Goal: Task Accomplishment & Management: Complete application form

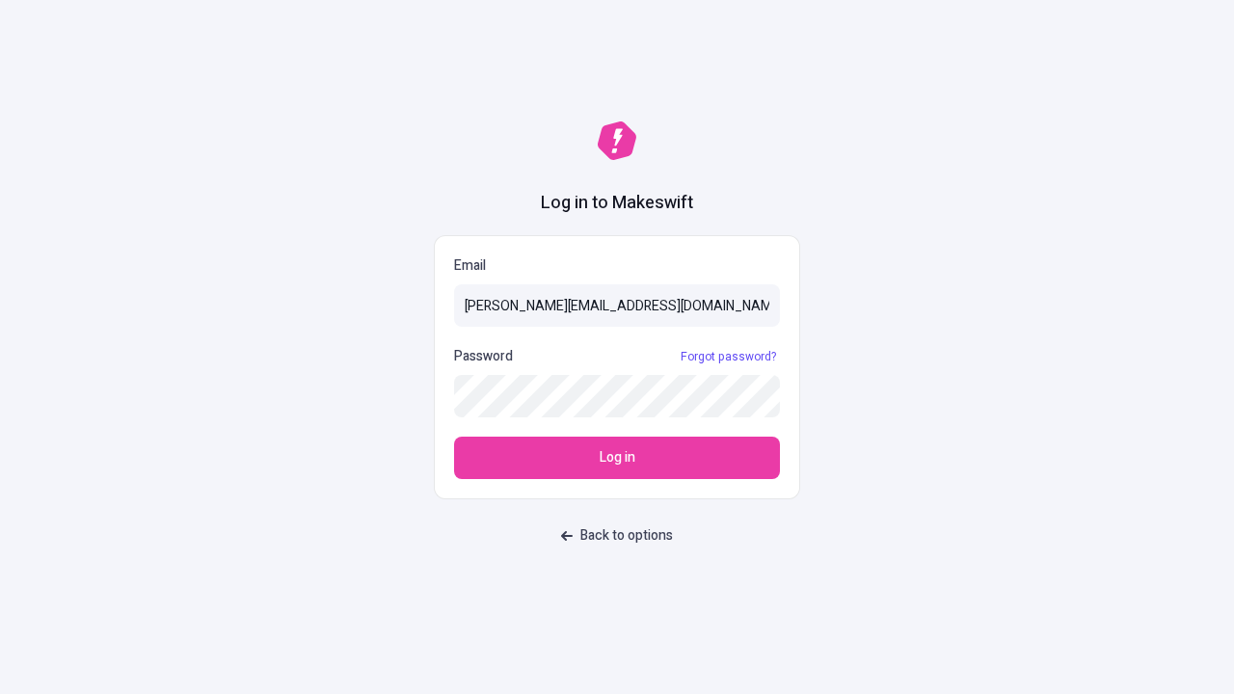
type input "[PERSON_NAME][EMAIL_ADDRESS][DOMAIN_NAME]"
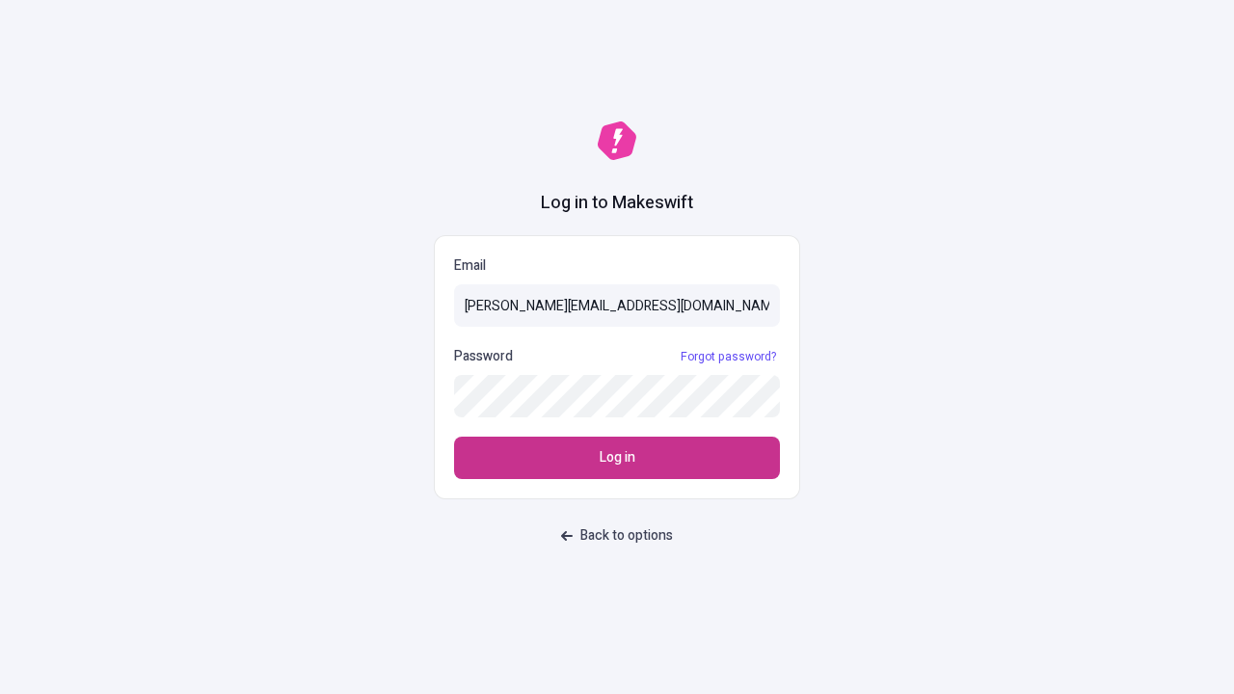
click at [617, 458] on span "Log in" at bounding box center [618, 457] width 36 height 21
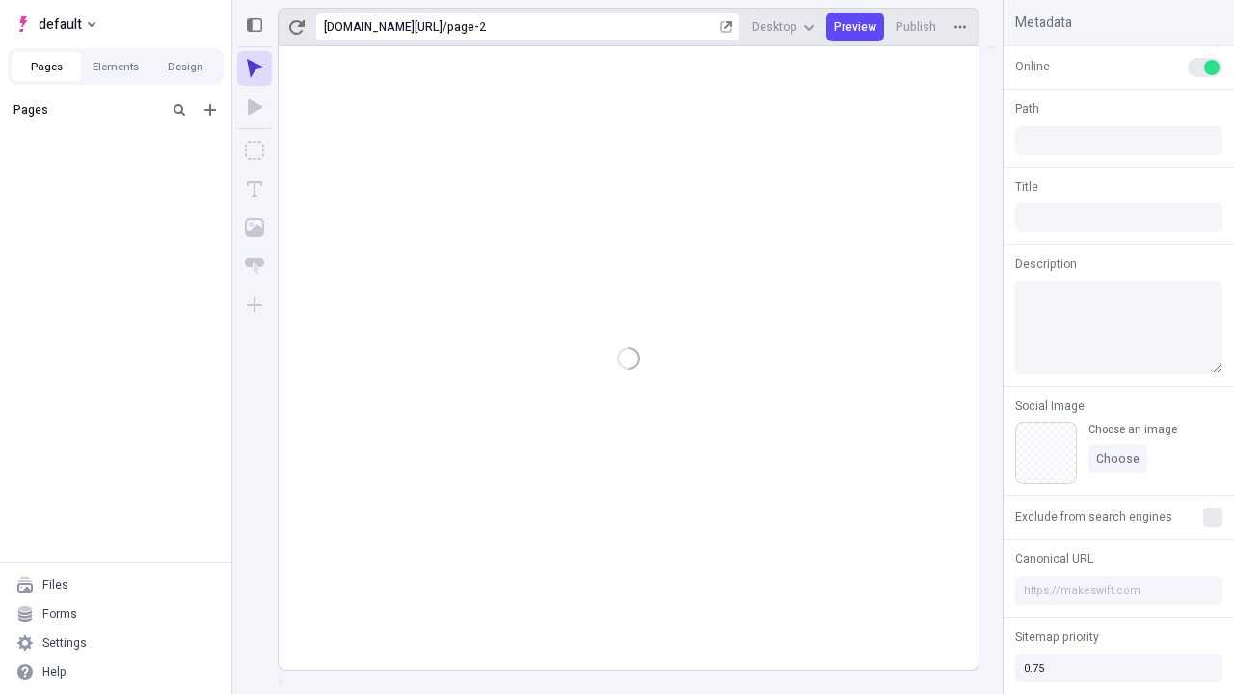
type input "/page-2"
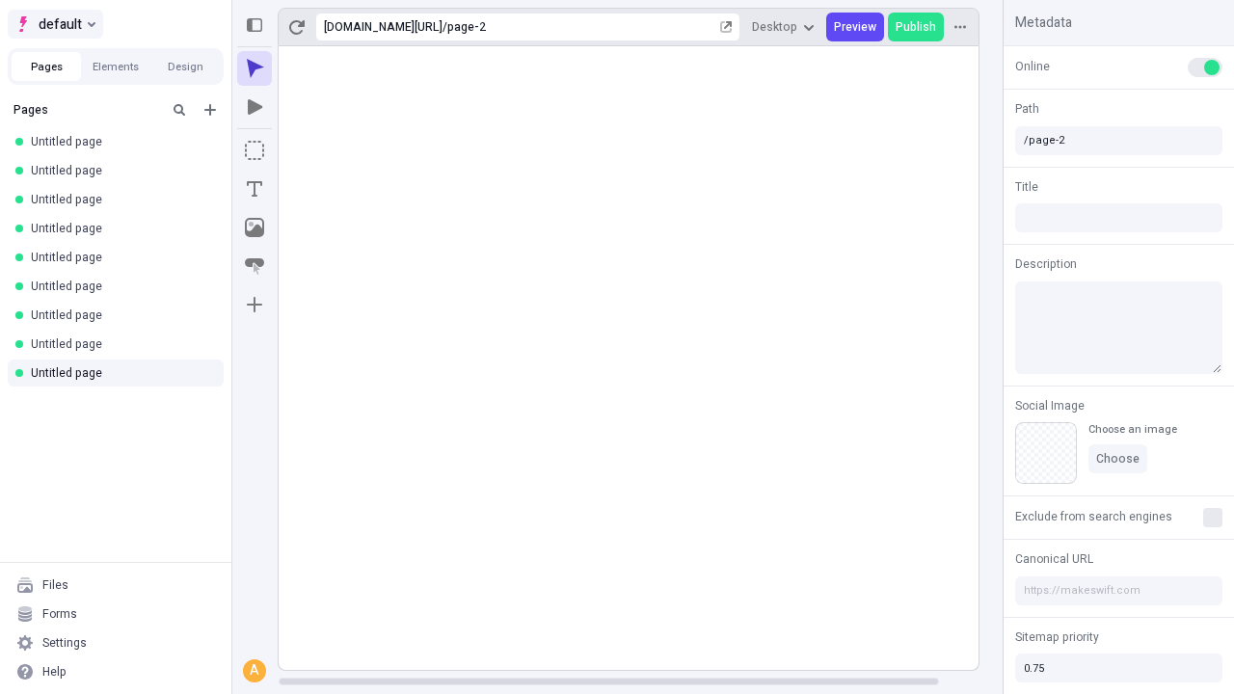
click at [54, 24] on span "default" at bounding box center [60, 24] width 43 height 23
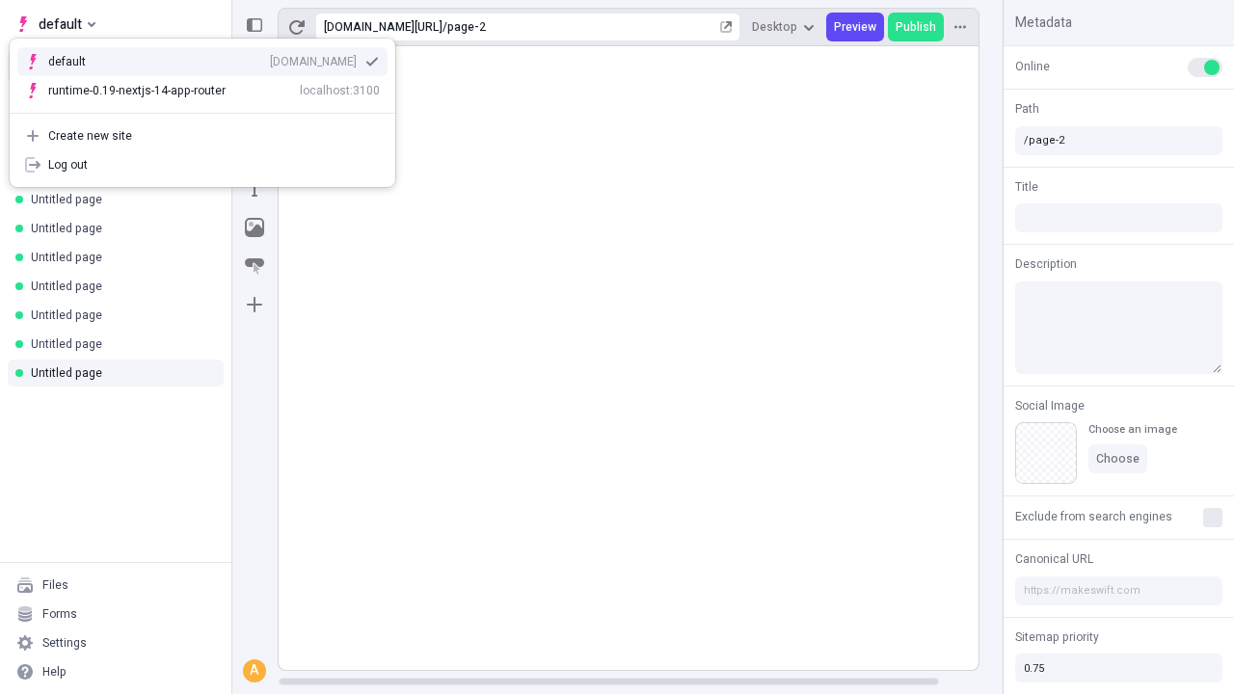
click at [202, 136] on div "Create new site" at bounding box center [214, 135] width 332 height 15
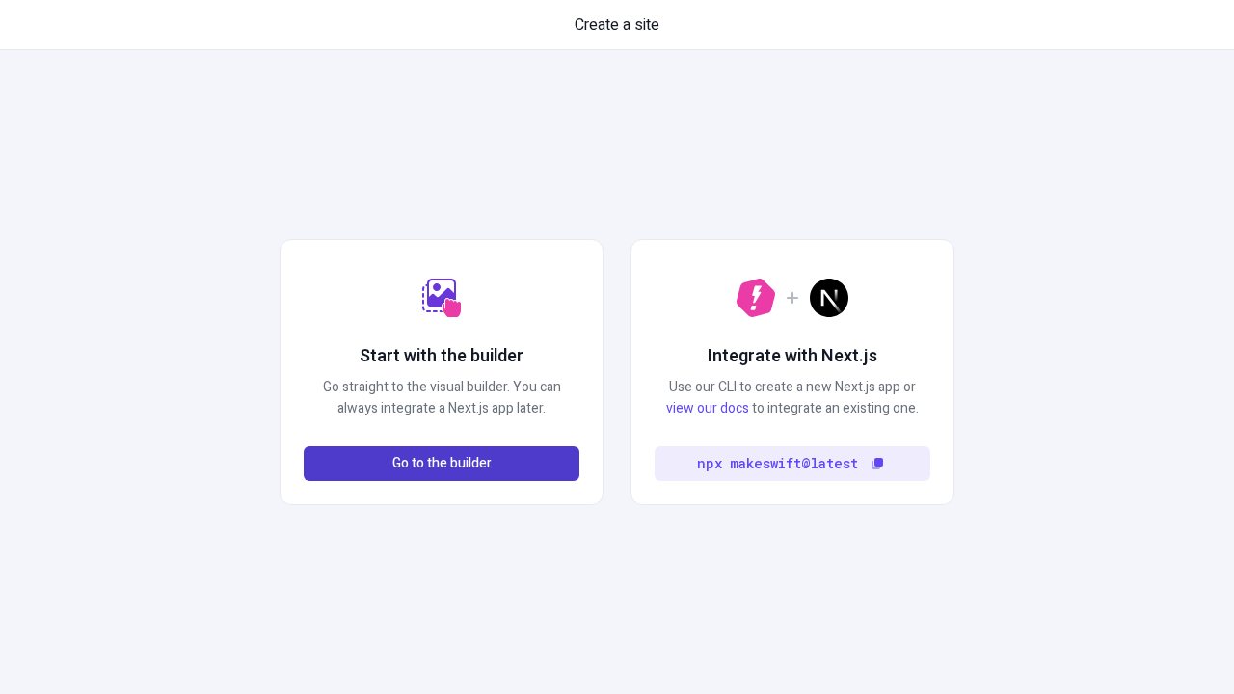
click at [442, 464] on span "Go to the builder" at bounding box center [441, 463] width 99 height 21
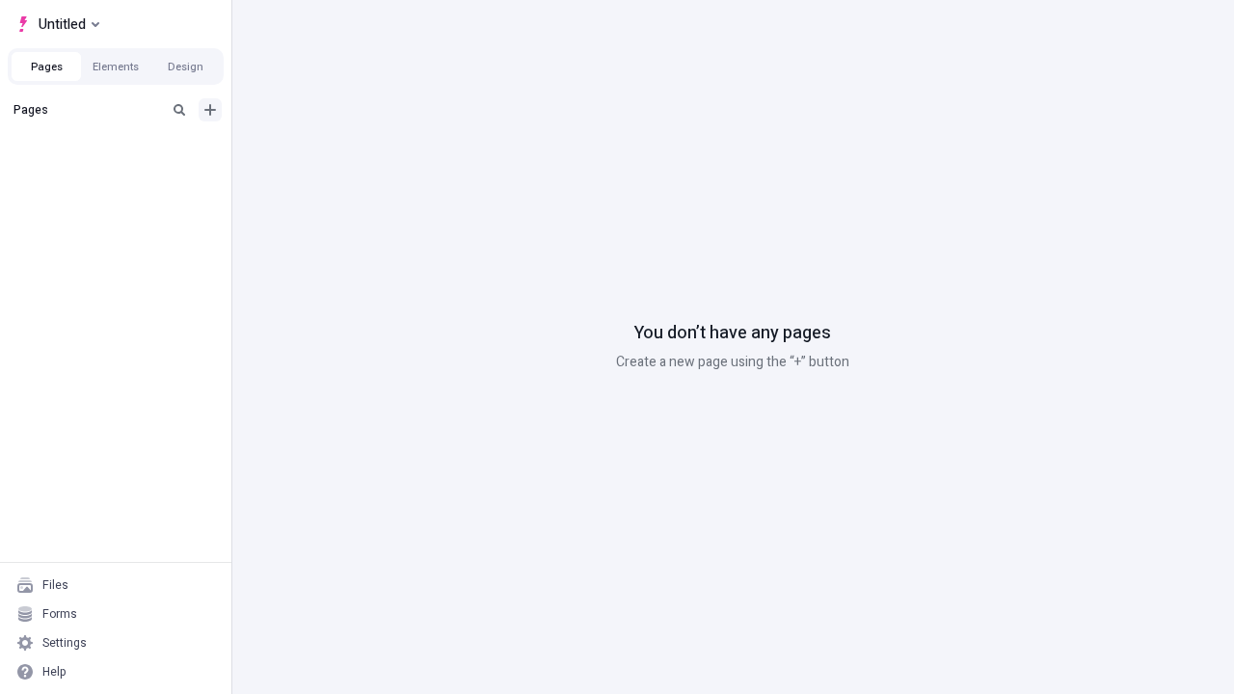
click at [210, 110] on icon "Add new" at bounding box center [210, 110] width 12 height 12
click at [312, 149] on span "Blank page" at bounding box center [324, 149] width 120 height 15
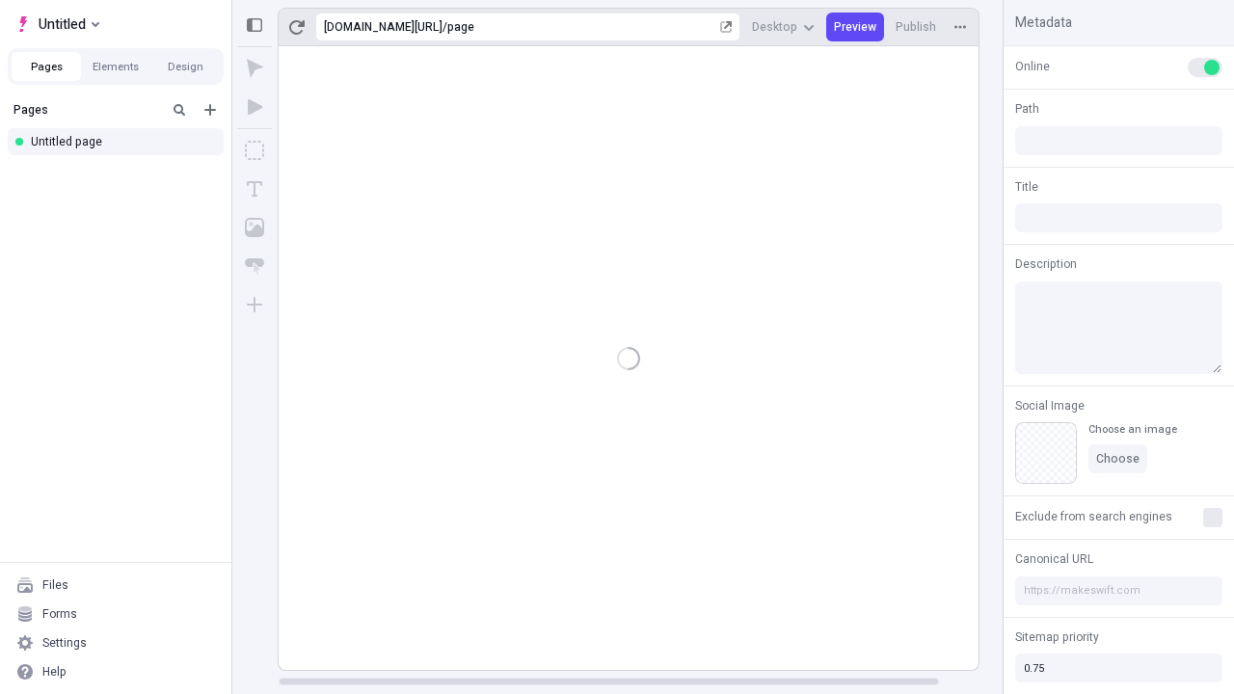
type input "/page"
click at [917, 27] on span "Publish" at bounding box center [916, 26] width 40 height 15
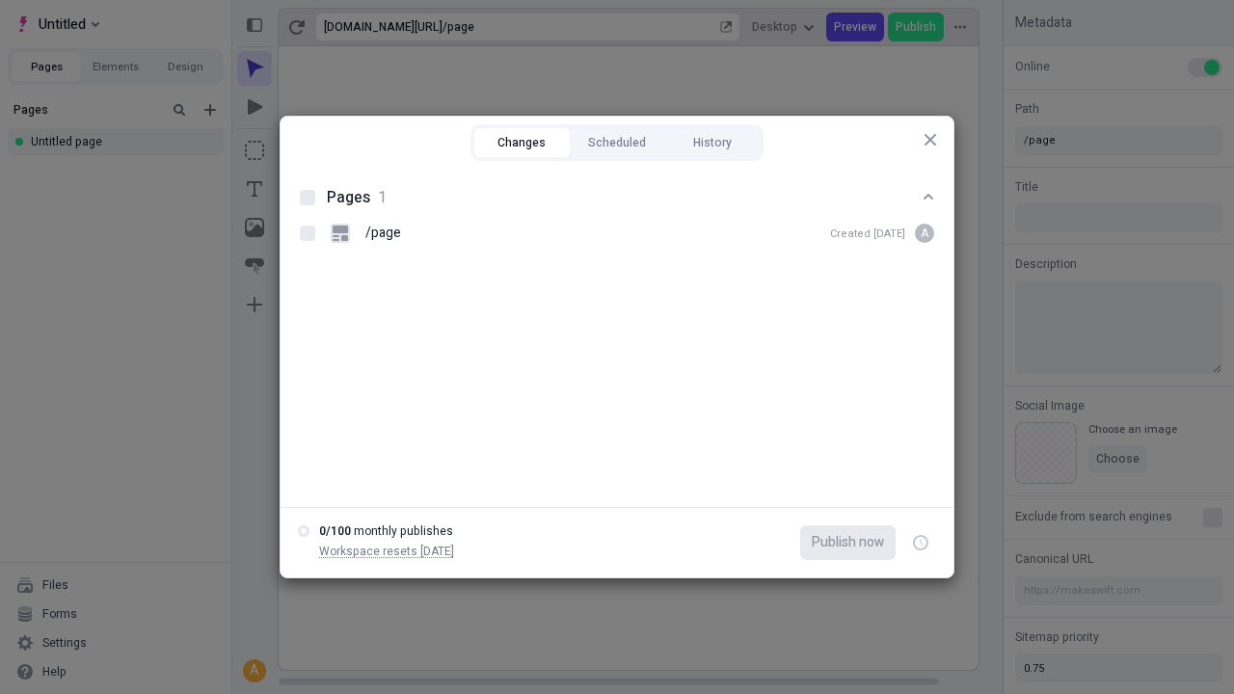
click at [522, 143] on button "Changes" at bounding box center [521, 142] width 95 height 29
click at [308, 198] on div at bounding box center [307, 197] width 15 height 15
checkbox input "true"
click at [921, 543] on icon "button" at bounding box center [922, 543] width 5 height 7
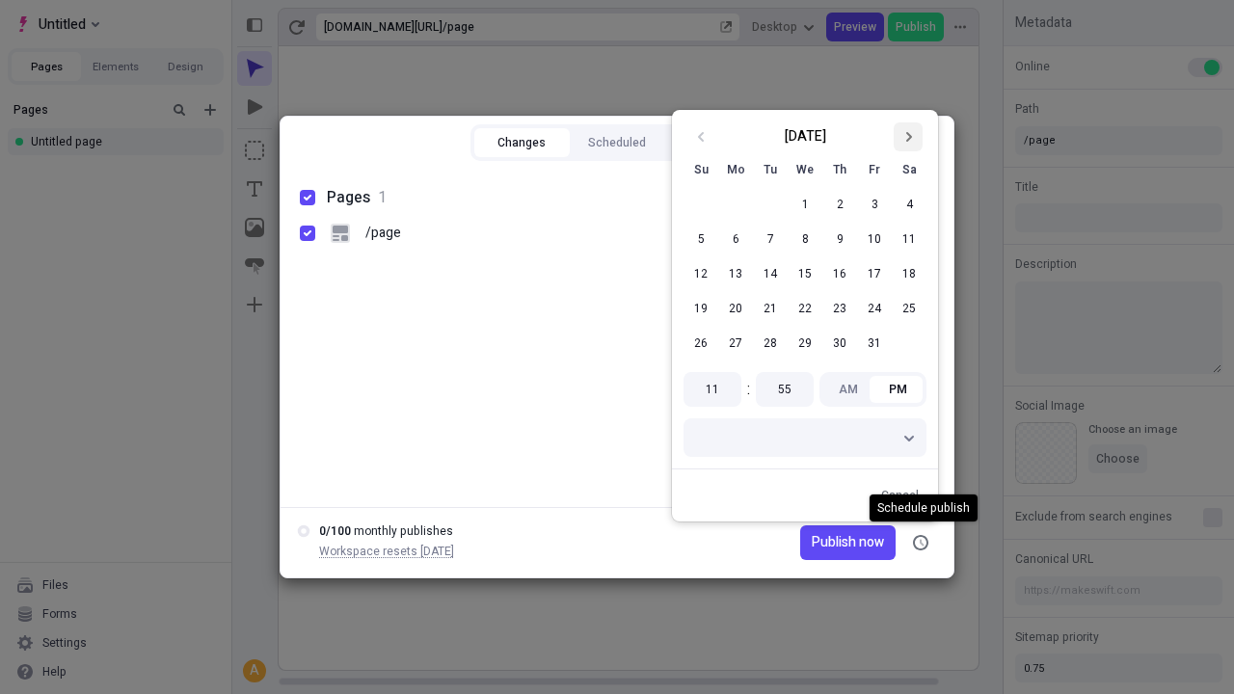
click at [908, 137] on icon "Go to next month" at bounding box center [908, 137] width 12 height 12
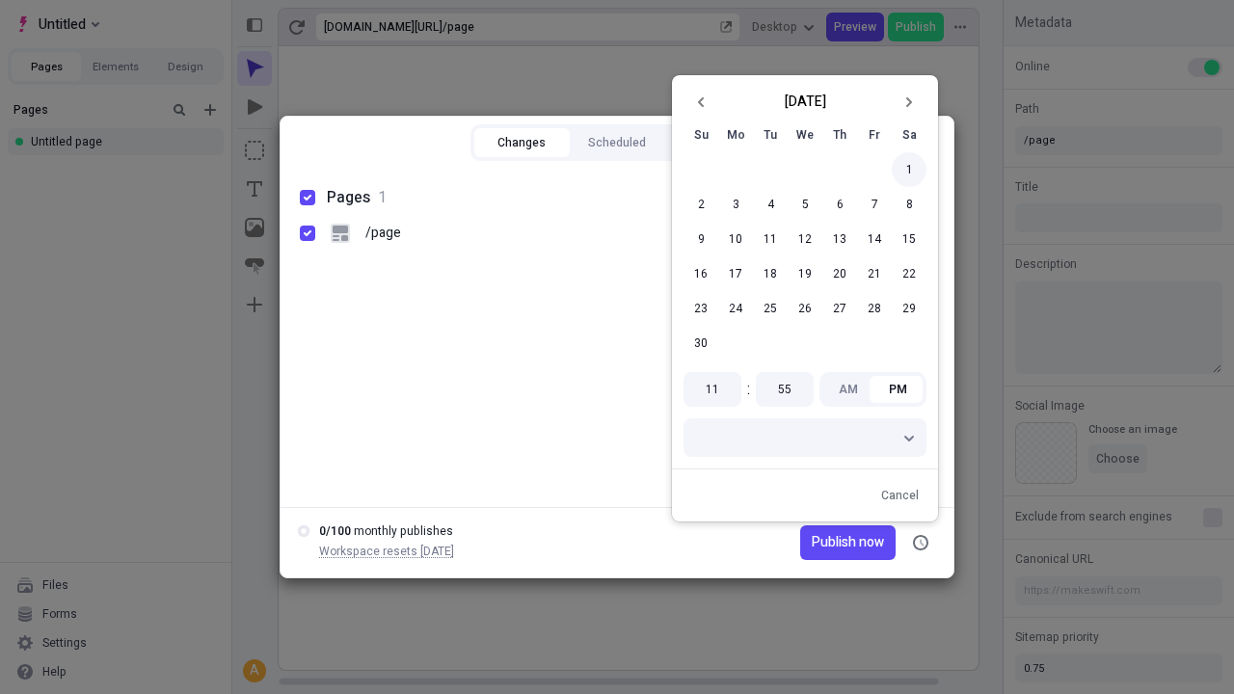
click at [909, 170] on button "1" at bounding box center [909, 169] width 35 height 35
click at [819, 543] on span "Publish on [DATE]" at bounding box center [830, 542] width 107 height 21
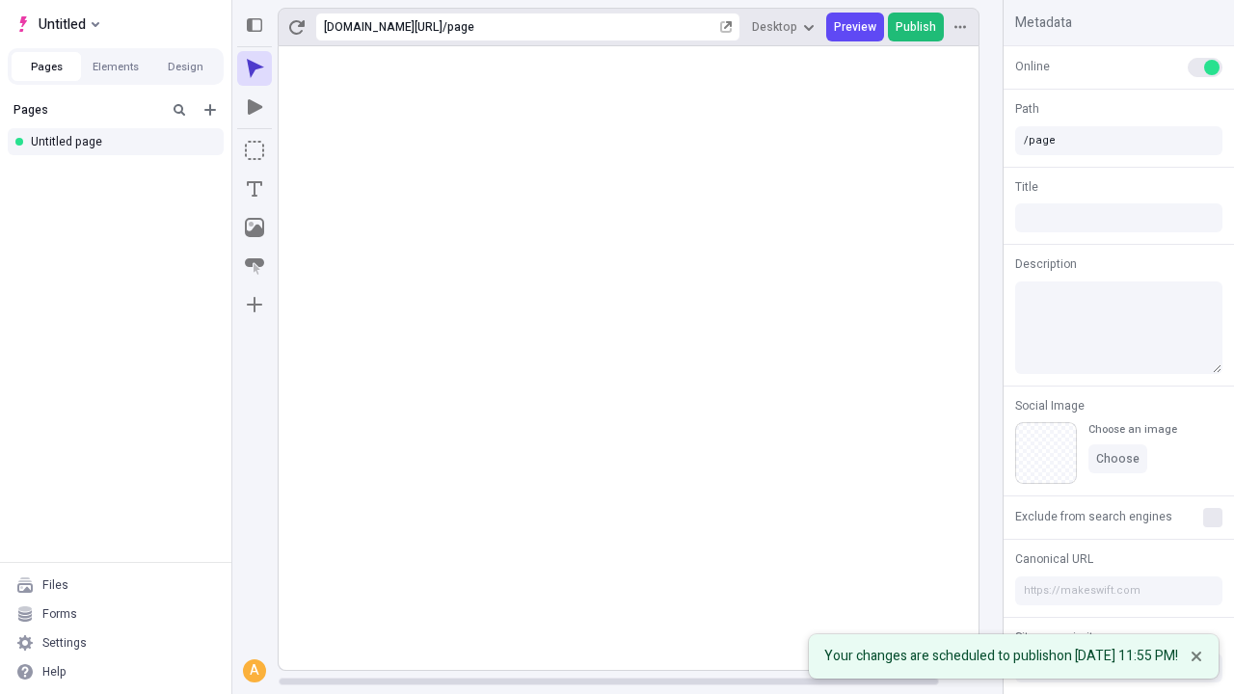
click at [917, 27] on span "Publish" at bounding box center [916, 26] width 40 height 15
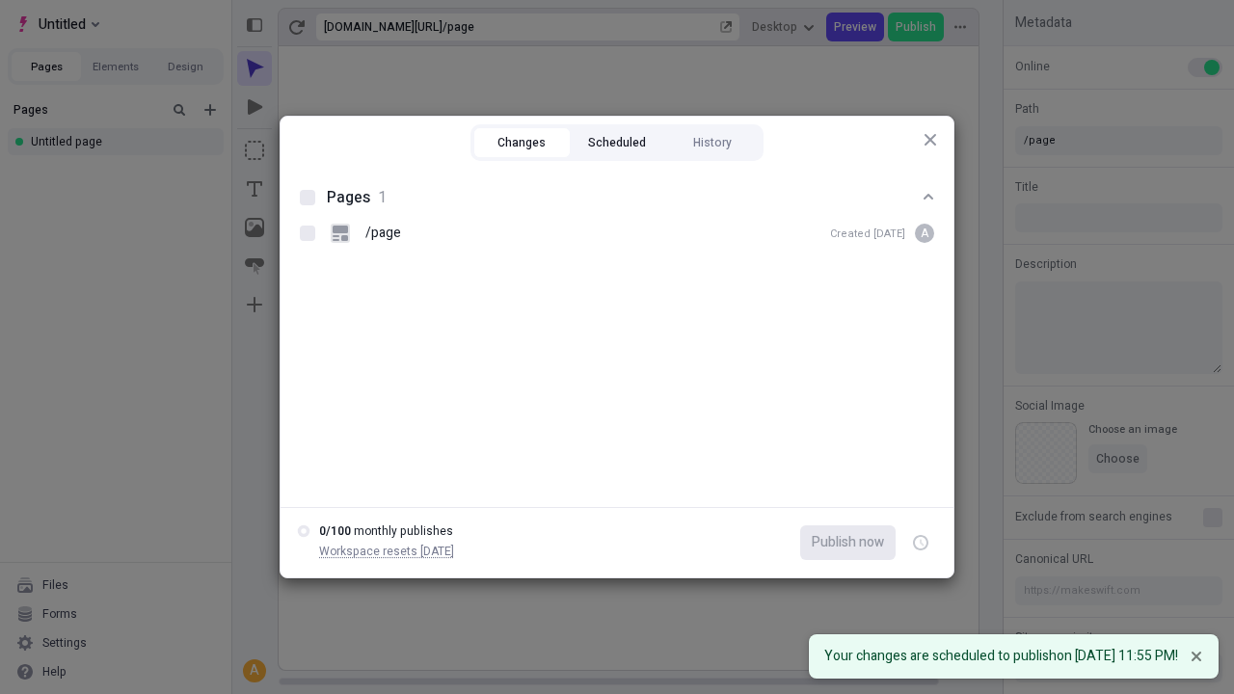
click at [617, 143] on button "Scheduled" at bounding box center [617, 142] width 95 height 29
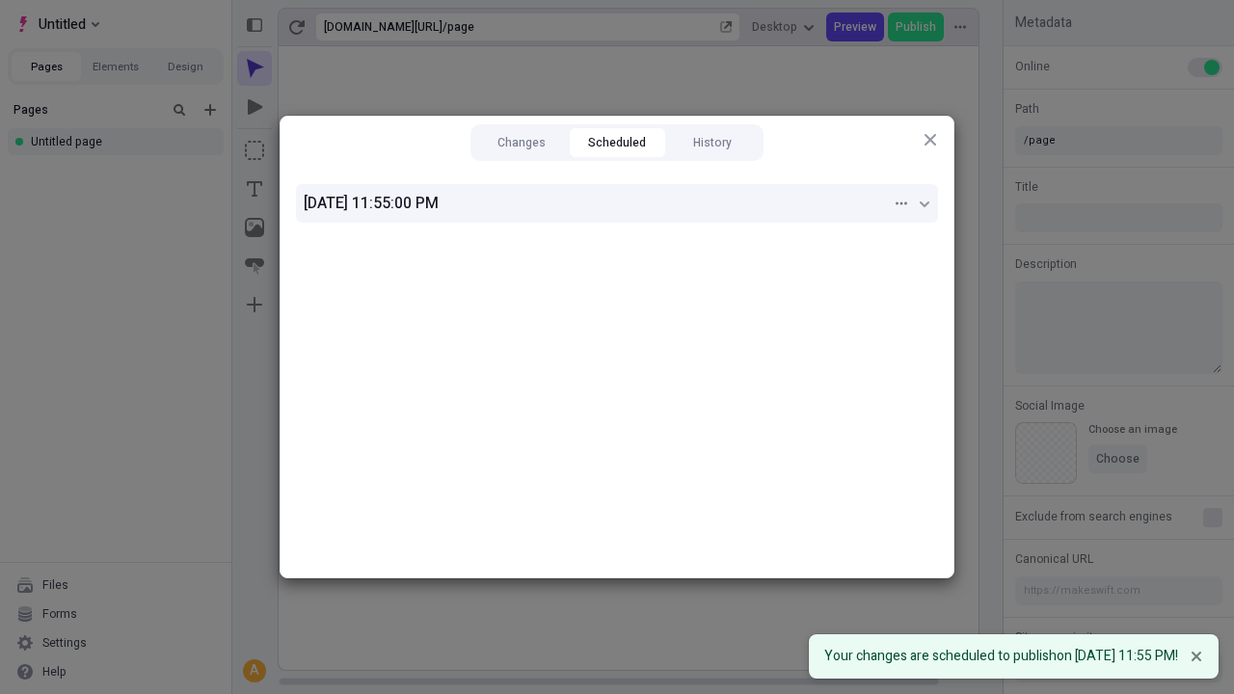
click at [617, 203] on div "[DATE] 11:55:00 PM" at bounding box center [598, 203] width 588 height 23
